Goal: Find specific page/section: Find specific page/section

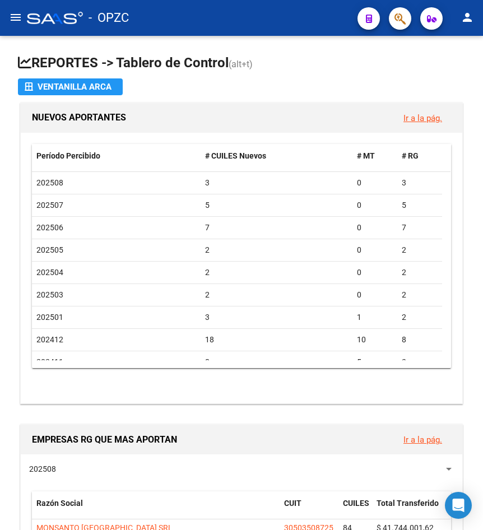
click at [17, 14] on mat-icon "menu" at bounding box center [15, 17] width 13 height 13
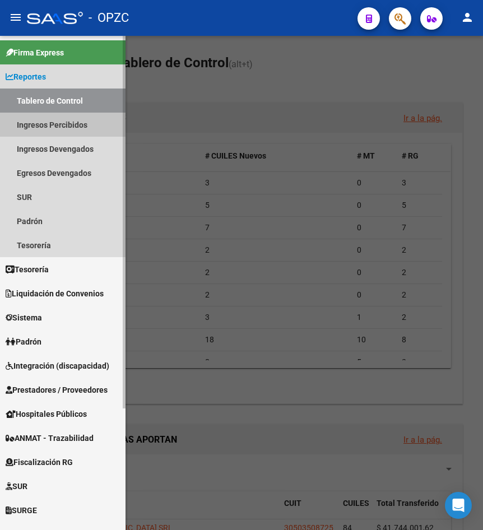
click at [59, 117] on link "Ingresos Percibidos" at bounding box center [63, 125] width 126 height 24
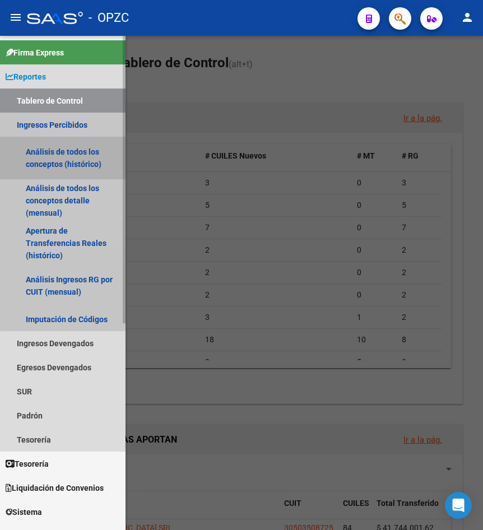
click at [93, 159] on link "Análisis de todos los conceptos (histórico)" at bounding box center [63, 158] width 126 height 43
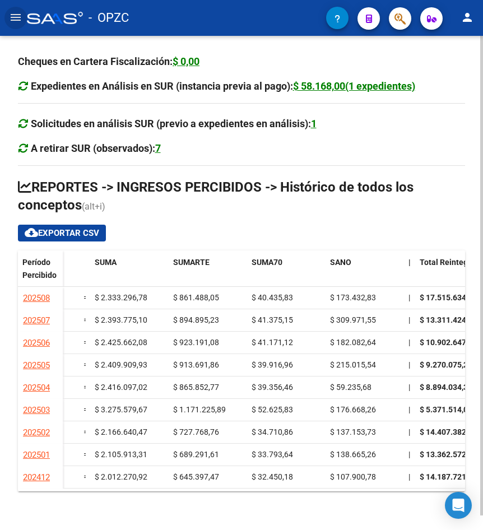
scroll to position [0, 501]
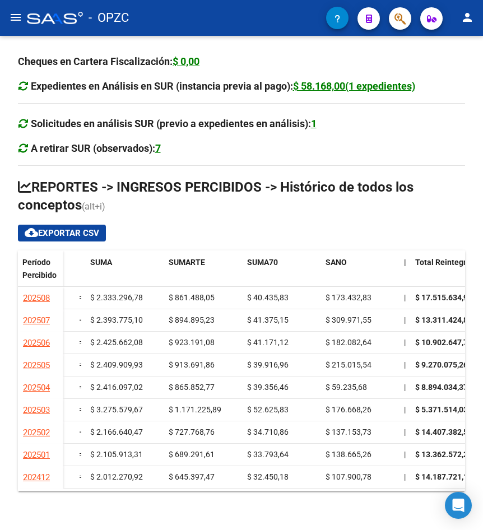
click at [15, 14] on mat-icon "menu" at bounding box center [15, 17] width 13 height 13
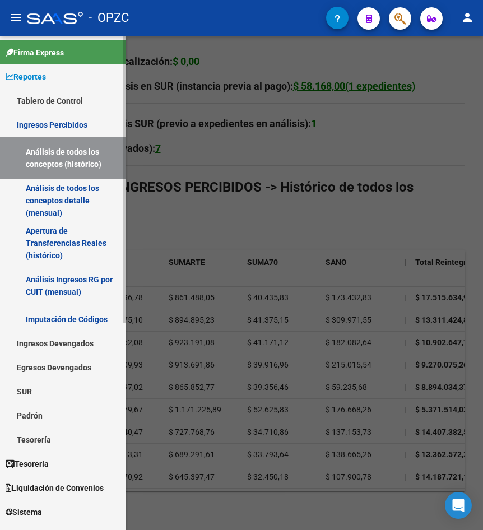
scroll to position [56, 0]
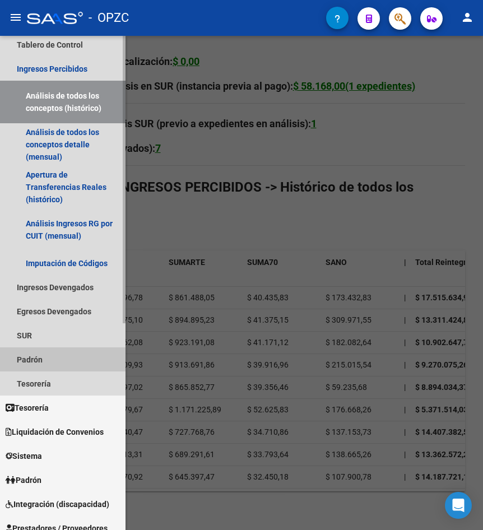
click at [65, 362] on link "Padrón" at bounding box center [63, 360] width 126 height 24
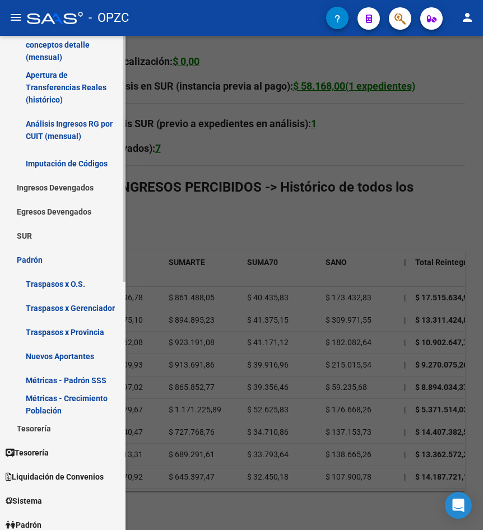
scroll to position [224, 0]
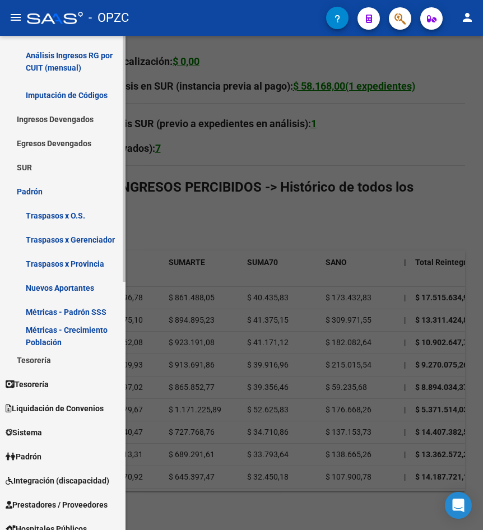
click at [62, 342] on link "Métricas - Crecimiento Población" at bounding box center [63, 336] width 126 height 24
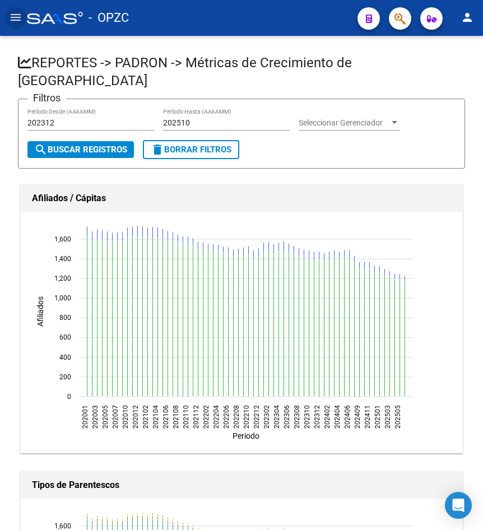
click at [21, 16] on mat-icon "menu" at bounding box center [15, 17] width 13 height 13
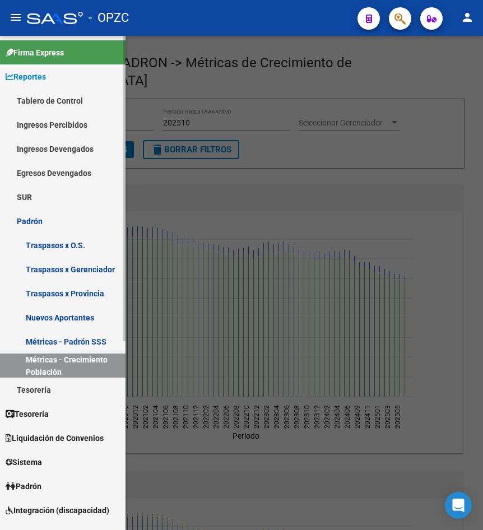
click at [71, 336] on link "Métricas - Padrón SSS" at bounding box center [63, 342] width 126 height 24
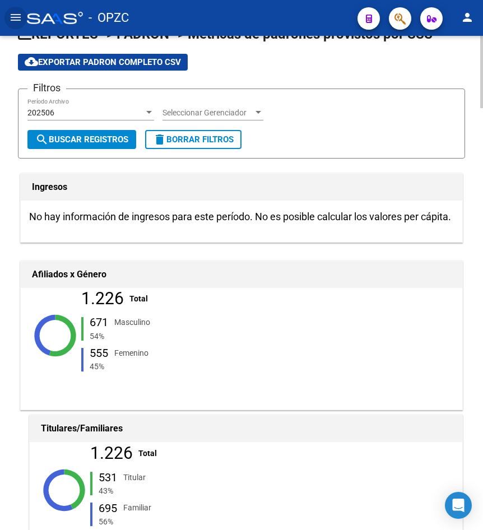
scroll to position [112, 0]
